Goal: Communication & Community: Share content

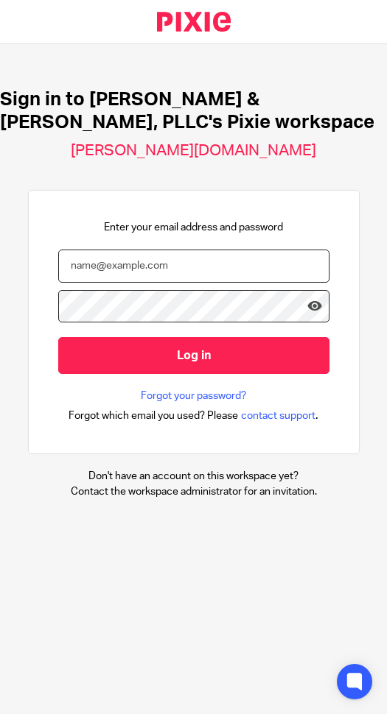
click at [163, 273] on input "email" at bounding box center [193, 266] width 271 height 33
type input "m"
type input "s"
type input "[EMAIL_ADDRESS][DOMAIN_NAME]"
click at [58, 337] on input "Log in" at bounding box center [193, 355] width 271 height 36
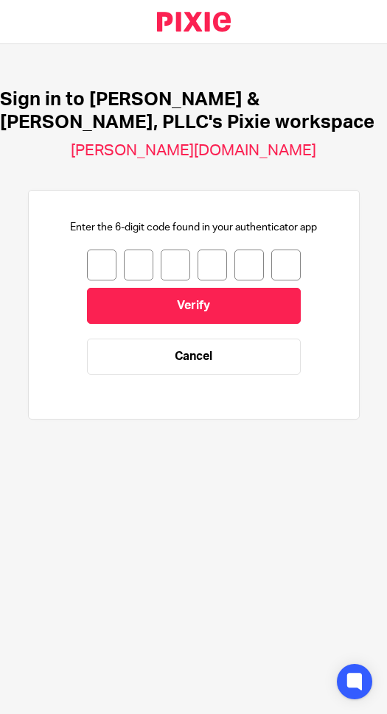
click at [89, 254] on input "number" at bounding box center [101, 265] width 29 height 31
type input "8"
type input "2"
type input "0"
type input "9"
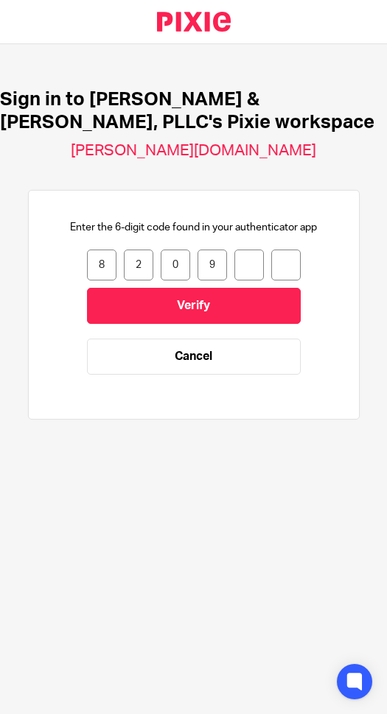
type input "4"
type input "6"
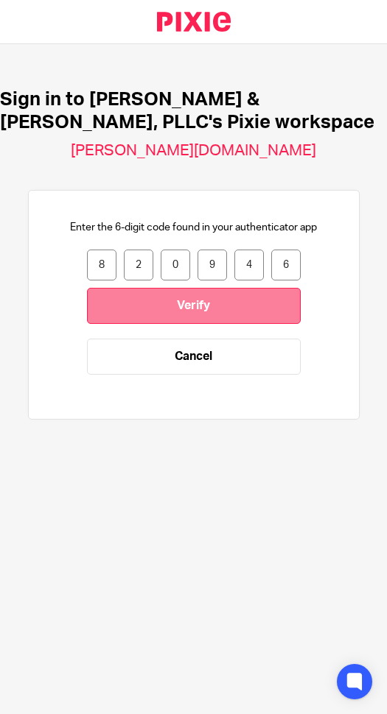
click at [244, 311] on input "Verify" at bounding box center [194, 306] width 214 height 36
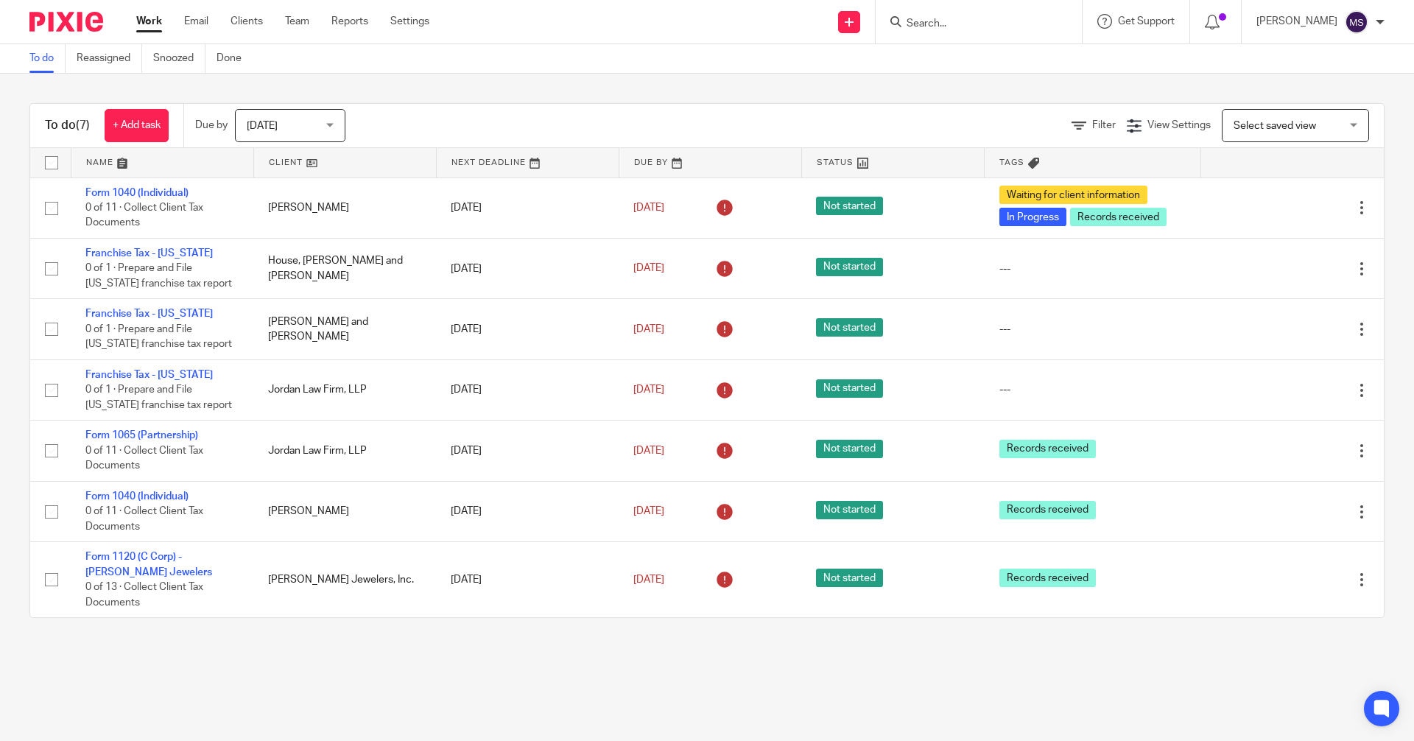
click at [386, 24] on input "Search" at bounding box center [971, 24] width 133 height 13
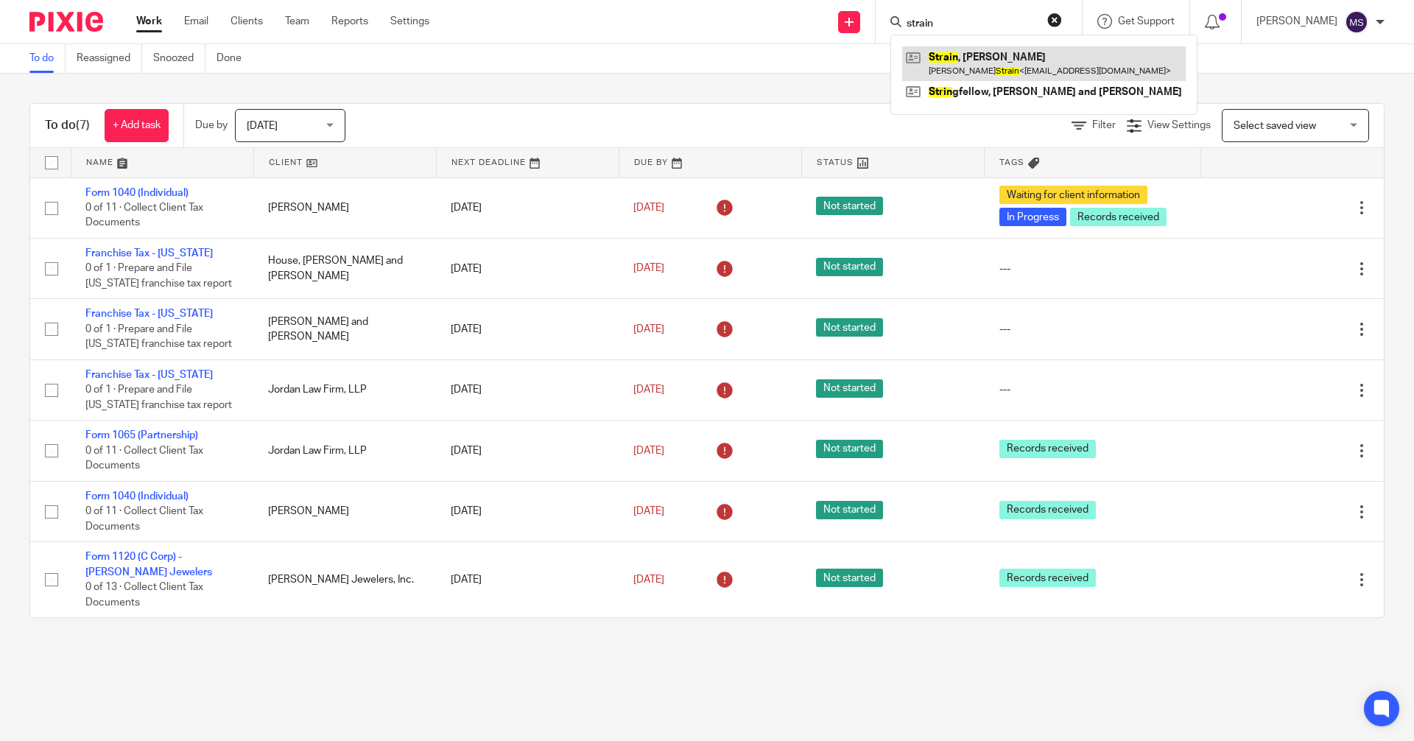
type input "strain"
click at [386, 63] on link at bounding box center [1044, 63] width 284 height 34
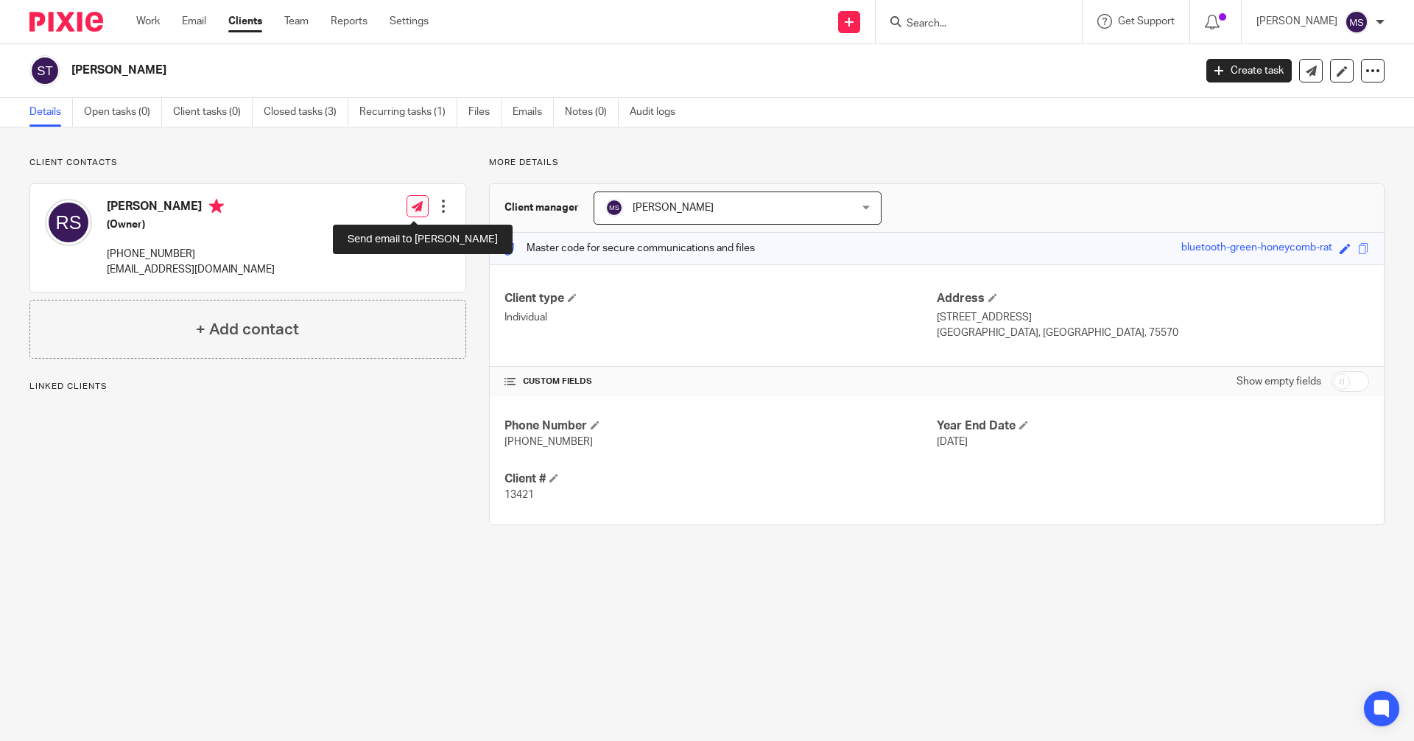
click at [417, 206] on icon at bounding box center [417, 206] width 11 height 11
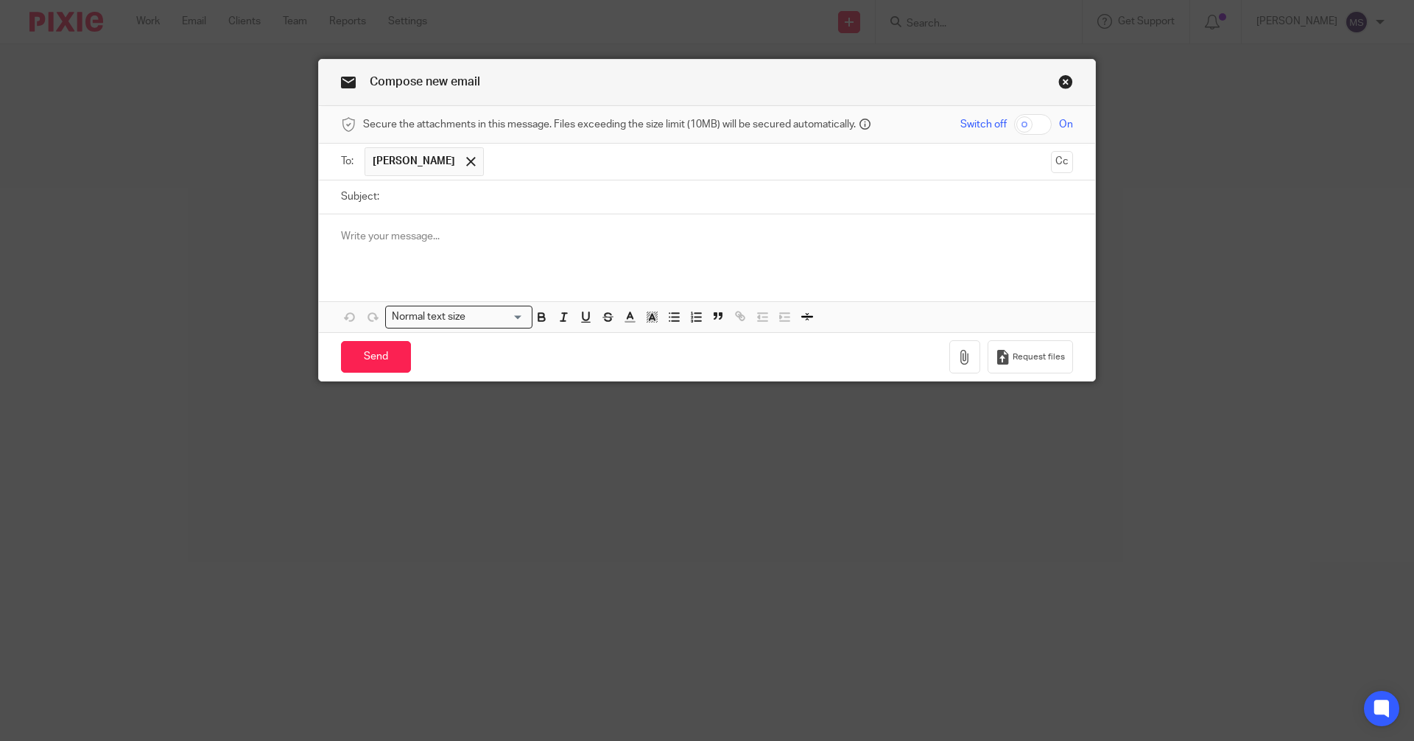
click at [1043, 125] on input "checkbox" at bounding box center [1033, 124] width 38 height 21
checkbox input "true"
drag, startPoint x: 446, startPoint y: 205, endPoint x: 457, endPoint y: 191, distance: 16.8
click at [446, 204] on input "Subject:" at bounding box center [730, 196] width 686 height 33
type input "Extension"
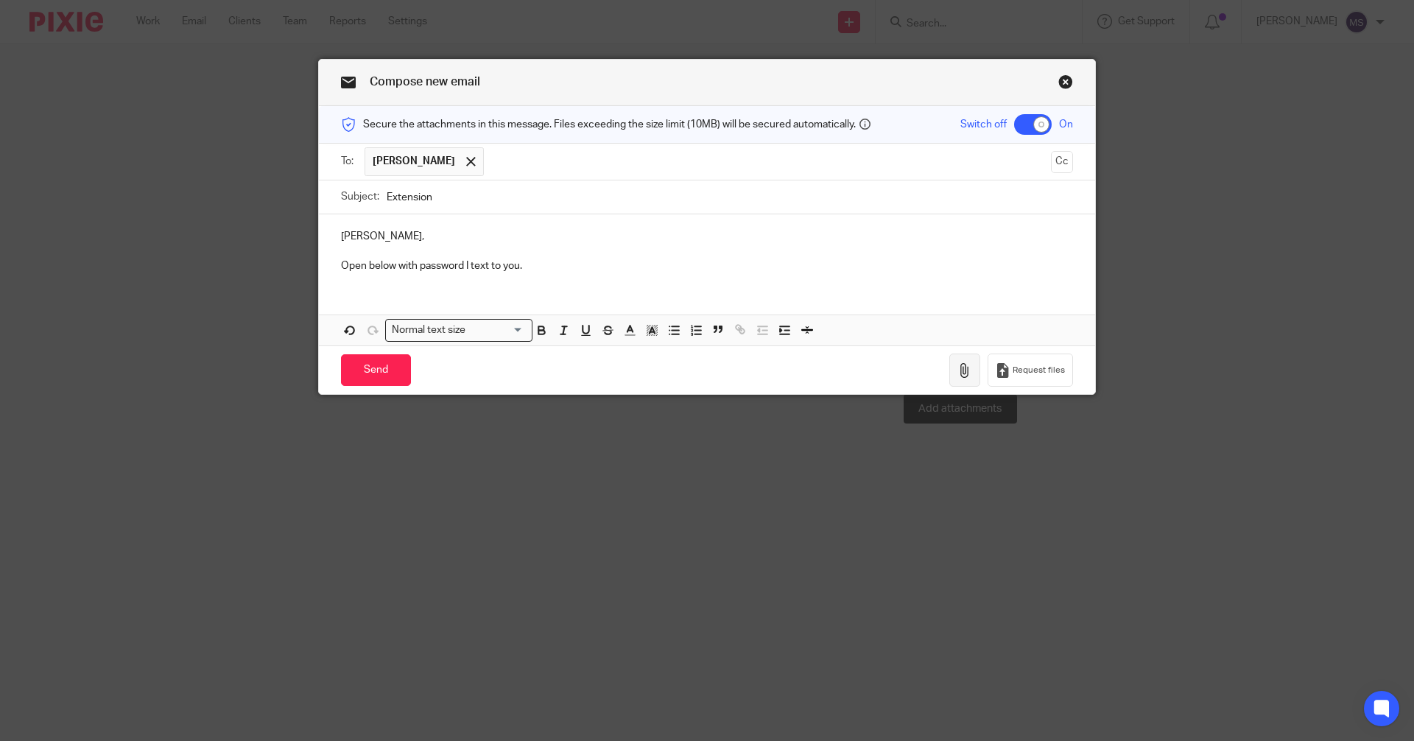
click at [957, 369] on icon "button" at bounding box center [964, 370] width 15 height 15
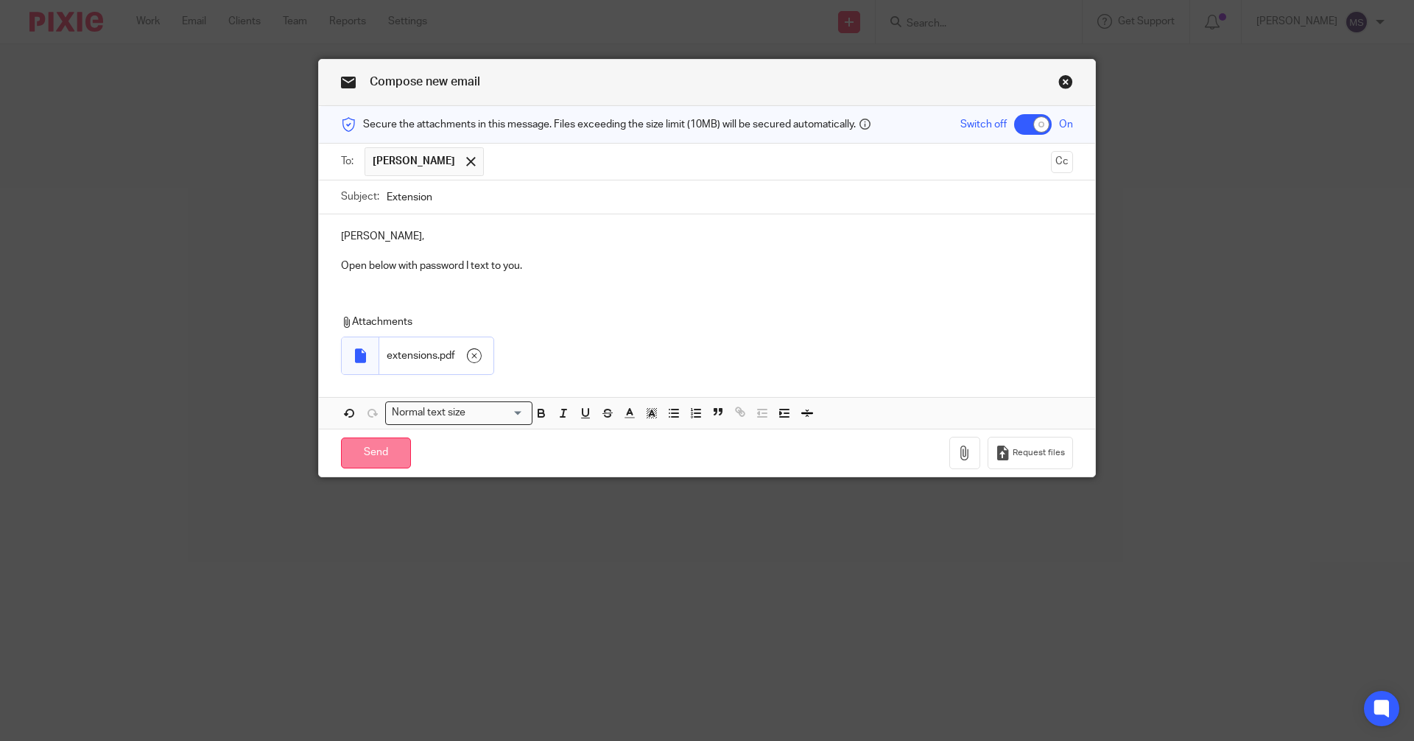
click at [373, 456] on input "Send" at bounding box center [376, 453] width 70 height 32
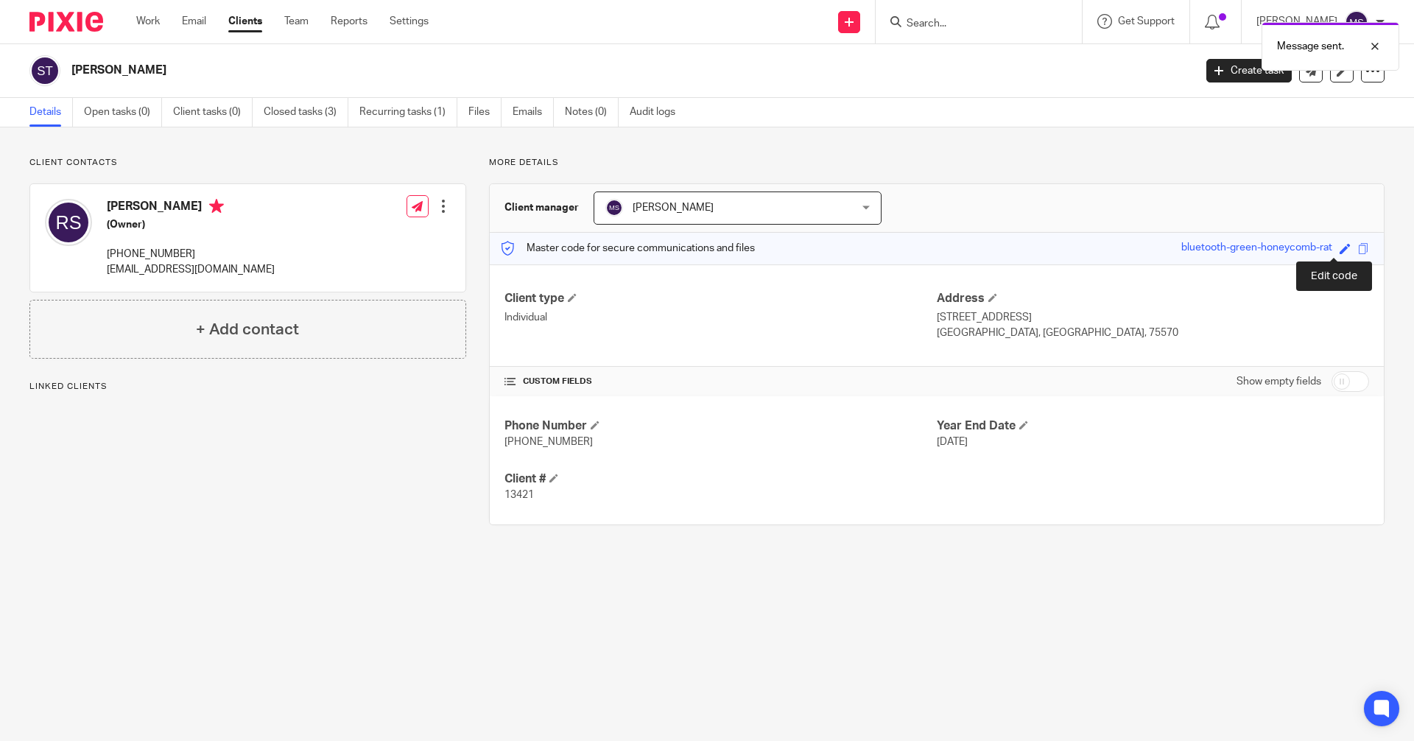
click at [1339, 247] on span at bounding box center [1344, 248] width 11 height 11
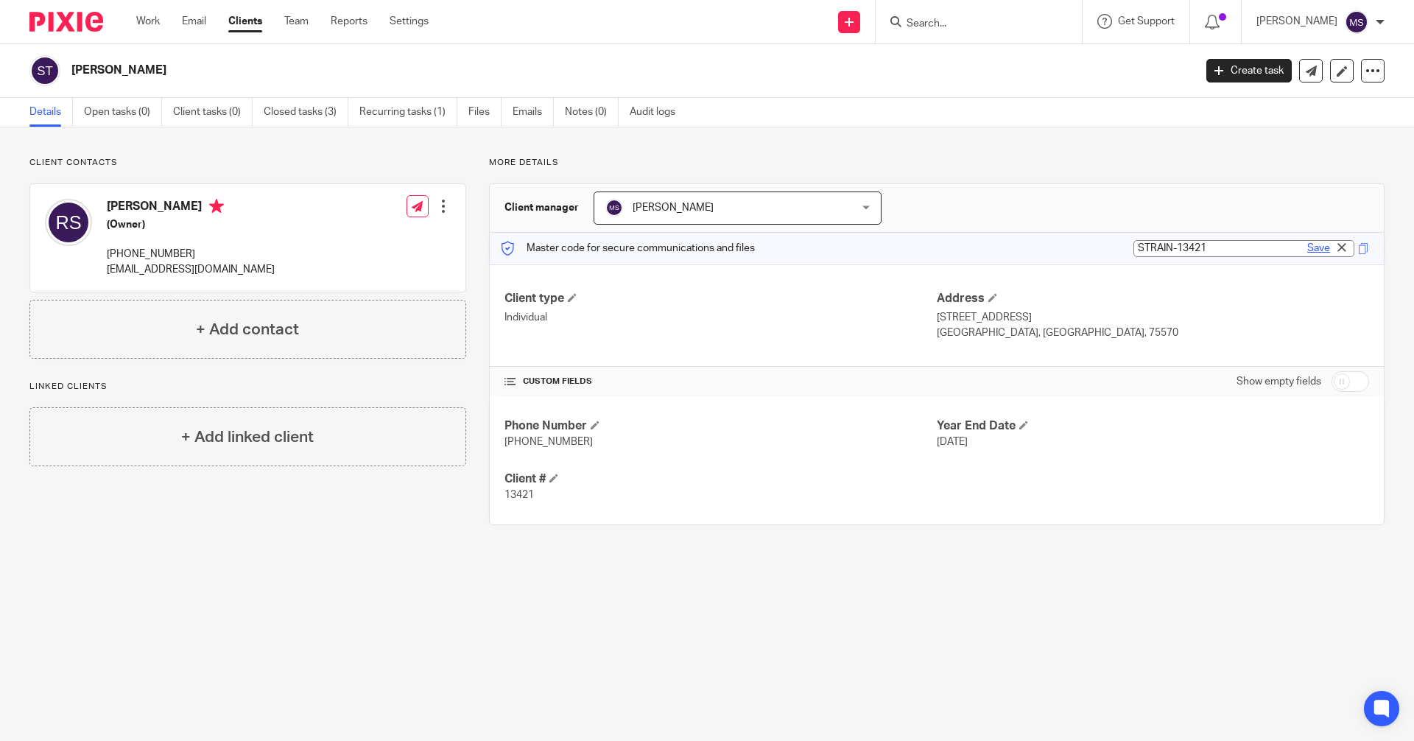
type input "STRAIN-13421"
click at [1308, 243] on link "Save" at bounding box center [1318, 248] width 23 height 15
type input "STRAIN-13421"
